Goal: Task Accomplishment & Management: Manage account settings

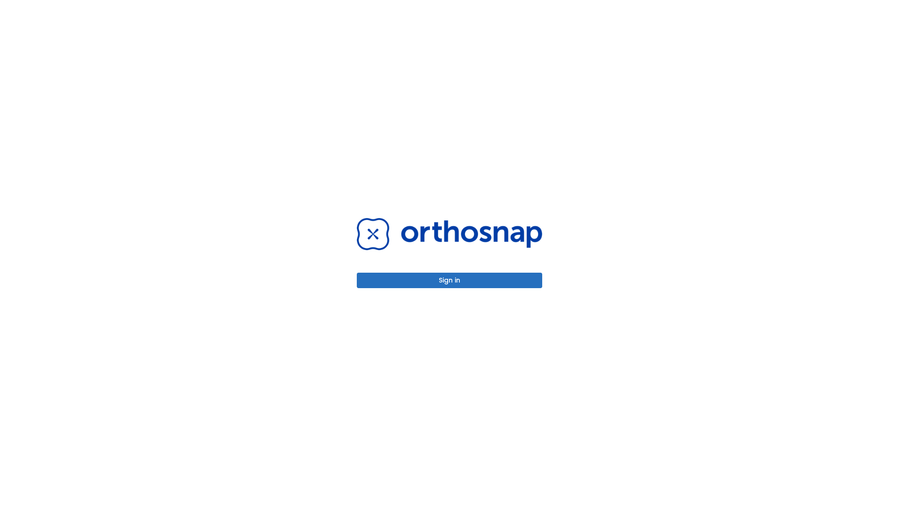
click at [450, 280] on button "Sign in" at bounding box center [449, 280] width 185 height 15
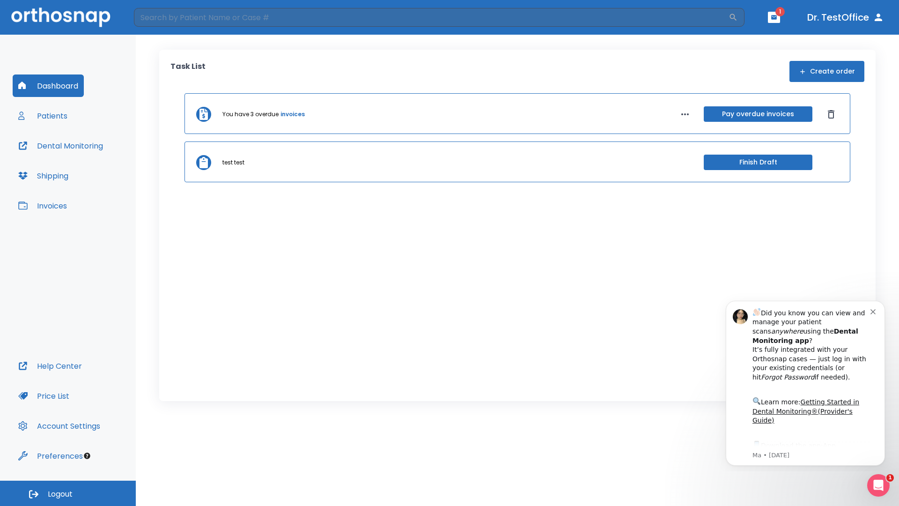
click at [68, 493] on span "Logout" at bounding box center [60, 494] width 25 height 10
